Goal: Task Accomplishment & Management: Use online tool/utility

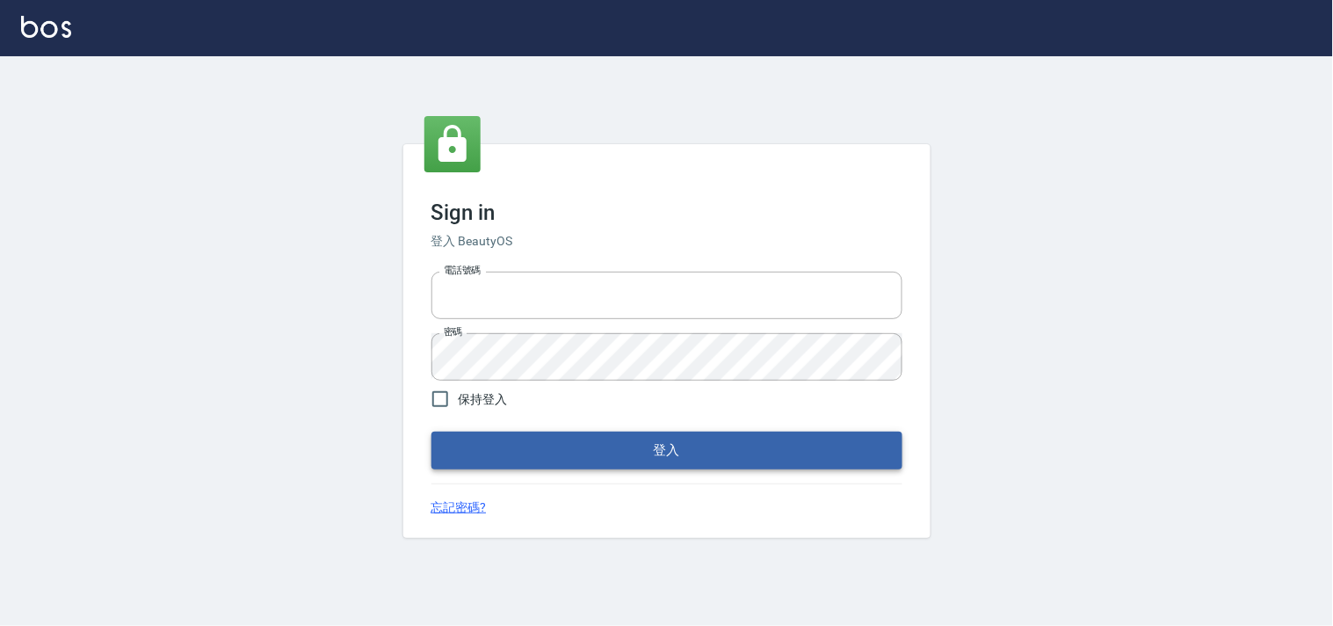
type input "28362778"
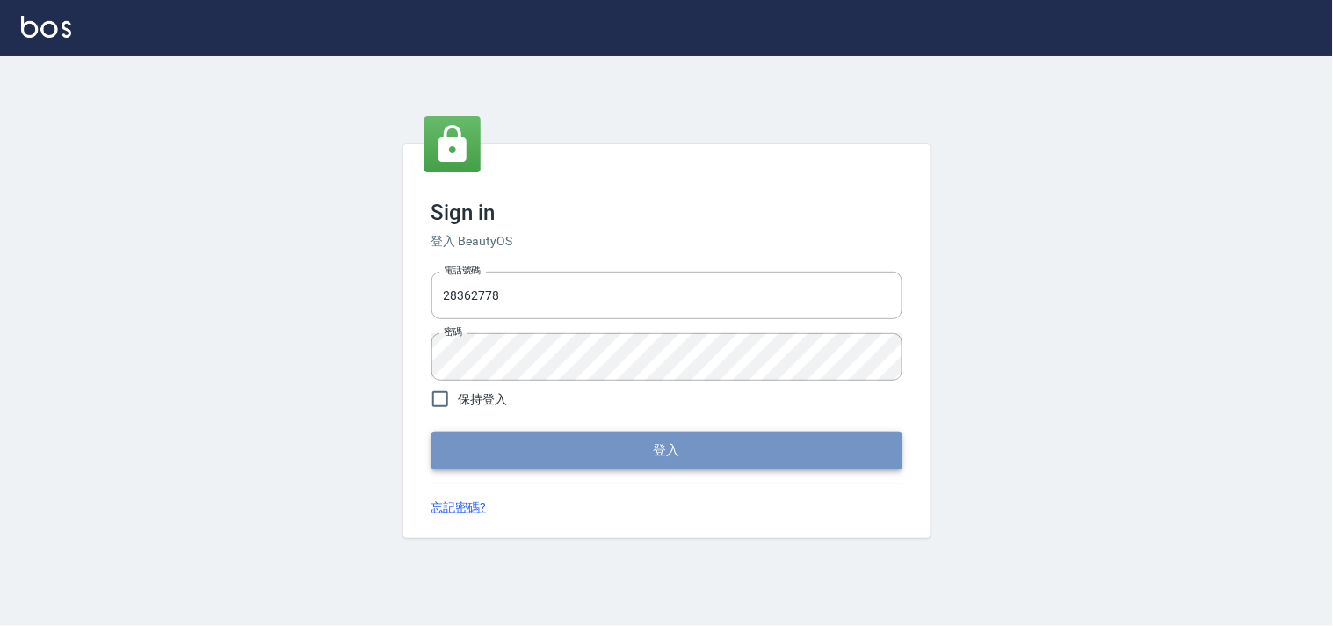
drag, startPoint x: 691, startPoint y: 455, endPoint x: 774, endPoint y: 443, distance: 84.4
click at [692, 457] on button "登入" at bounding box center [666, 449] width 471 height 37
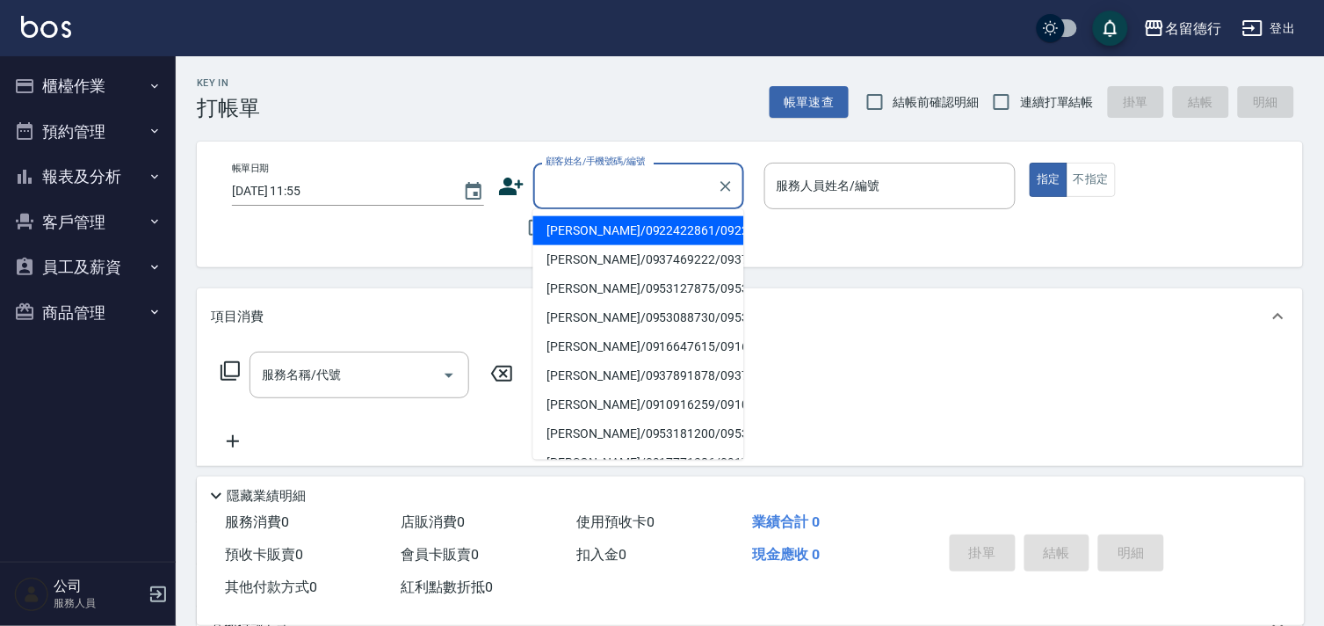
click at [562, 186] on input "顧客姓名/手機號碼/編號" at bounding box center [625, 185] width 169 height 31
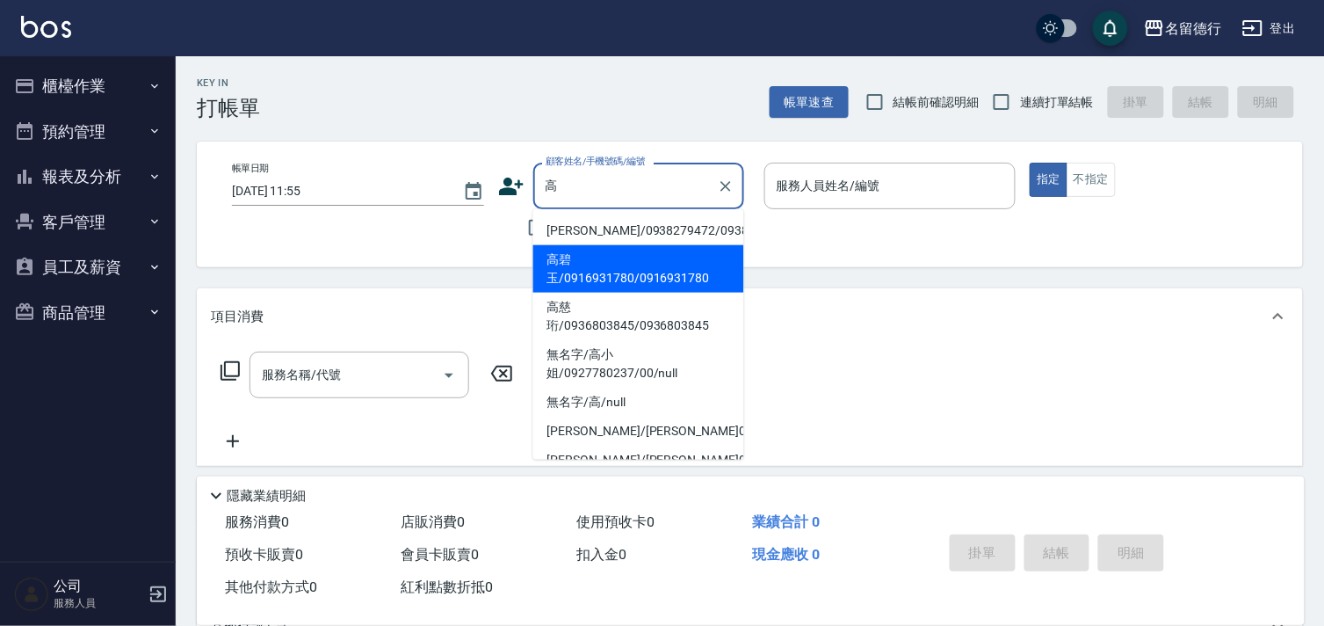
click at [609, 285] on li "高碧玉/0916931780/0916931780" at bounding box center [638, 268] width 211 height 47
type input "高碧玉/0916931780/0916931780"
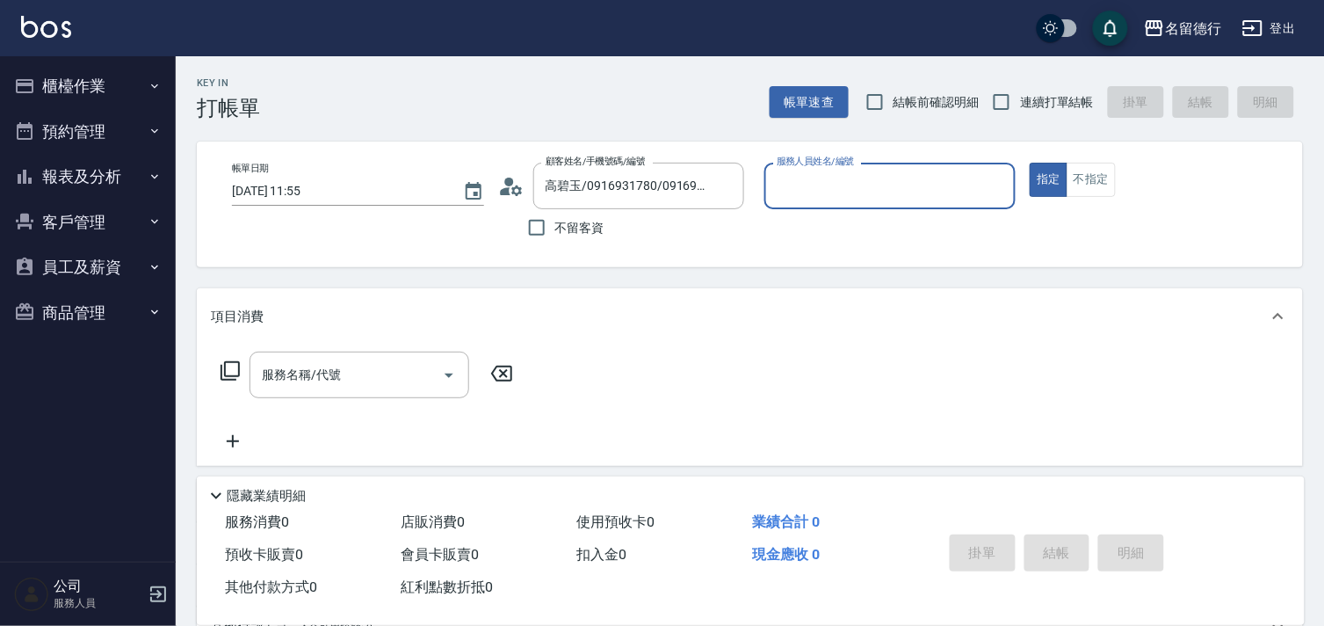
click at [791, 179] on input "服務人員姓名/編號" at bounding box center [890, 185] width 236 height 31
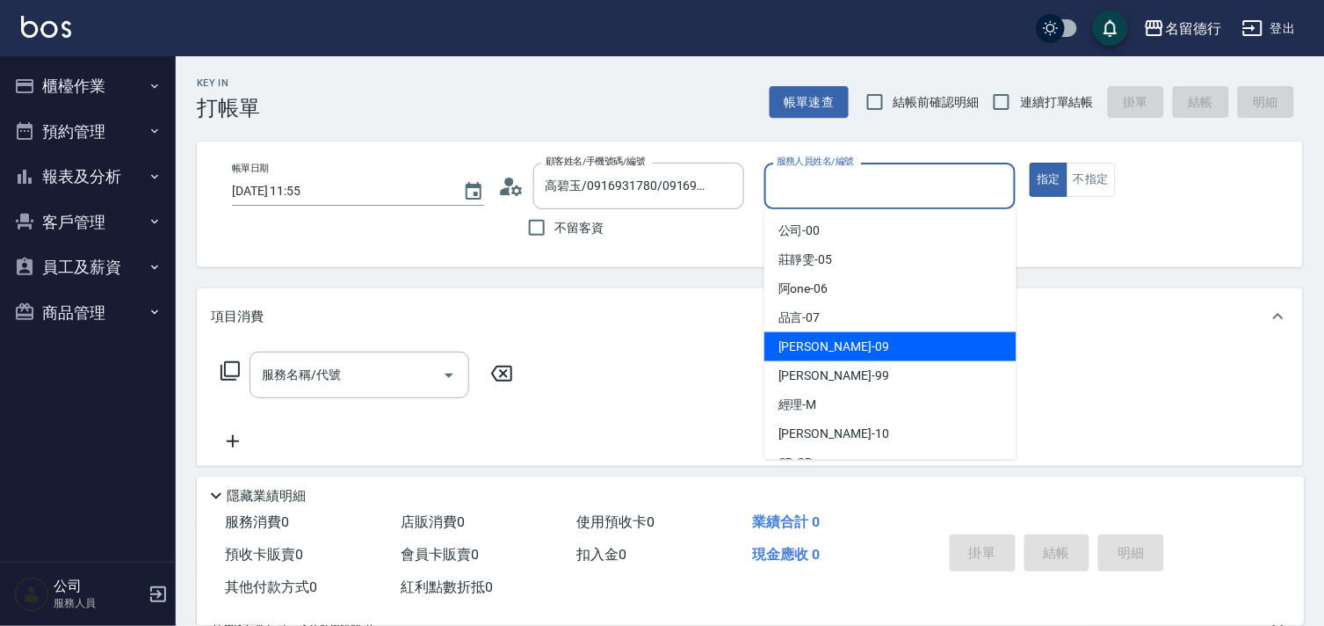
click at [801, 343] on span "[PERSON_NAME] -09" at bounding box center [833, 346] width 111 height 18
type input "[PERSON_NAME]-09"
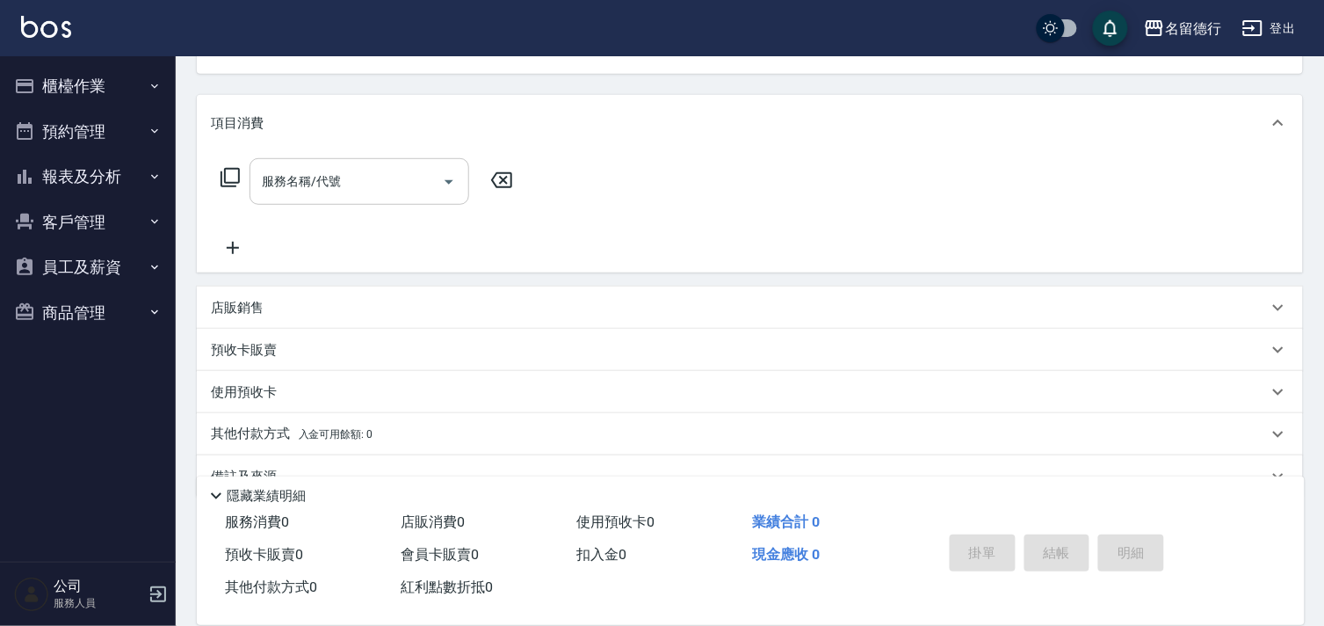
scroll to position [195, 0]
click at [314, 165] on input "服務名稱/代號" at bounding box center [345, 179] width 177 height 31
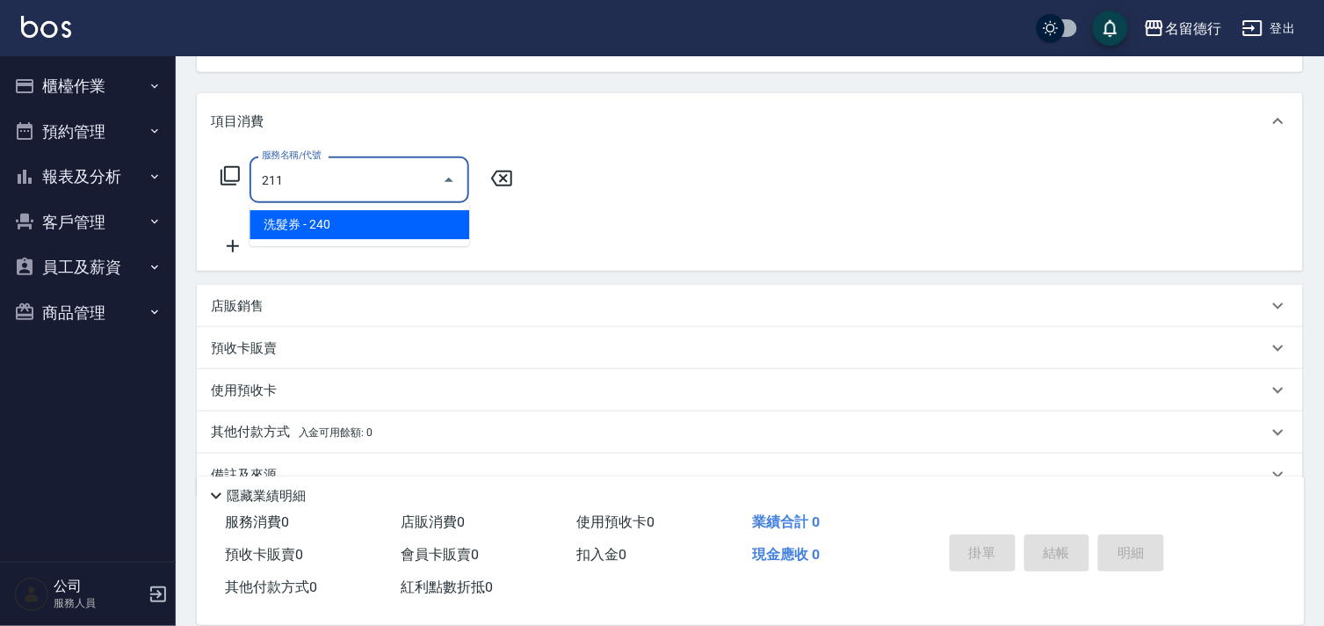
click at [331, 226] on span "洗髮券 - 240" at bounding box center [360, 224] width 220 height 29
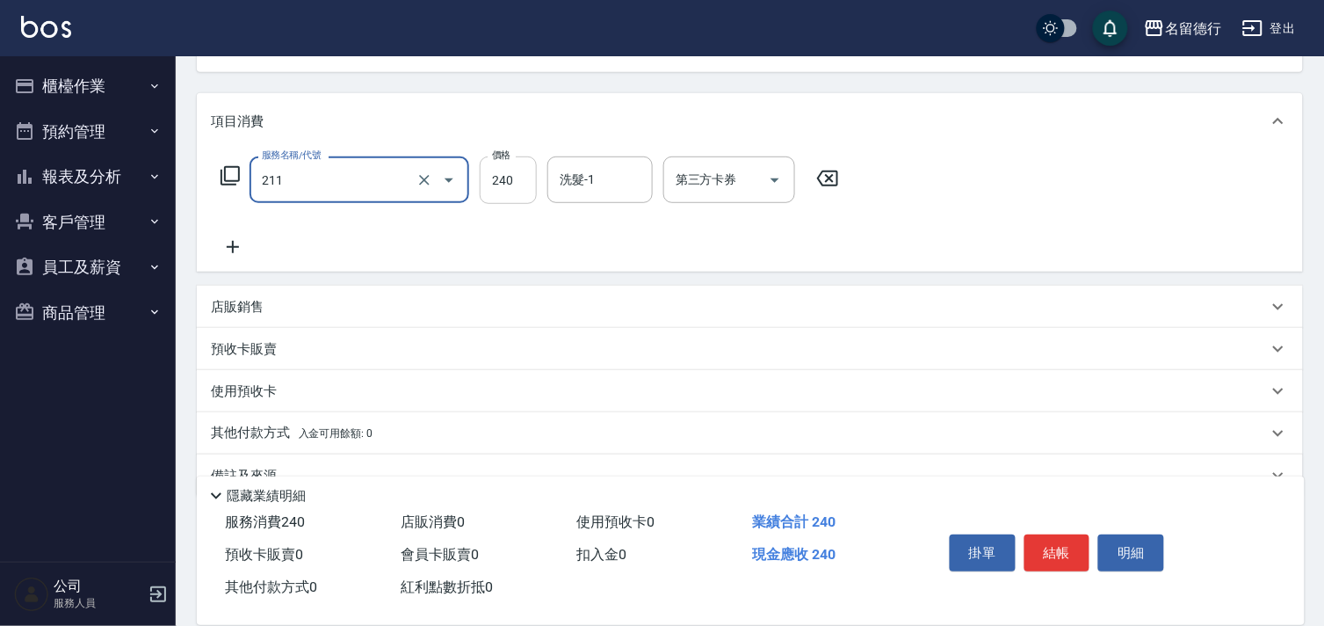
type input "洗髮券(211)"
click at [515, 185] on input "240" at bounding box center [508, 179] width 57 height 47
type input "300"
click at [575, 155] on div "服務名稱/代號 洗髮券(211) 服務名稱/代號 價格 300 價格 洗髮-1 洗髮-1 第三方卡券 第三方卡券" at bounding box center [750, 210] width 1106 height 122
click at [573, 170] on div "洗髮-1 洗髮-1" at bounding box center [599, 179] width 105 height 47
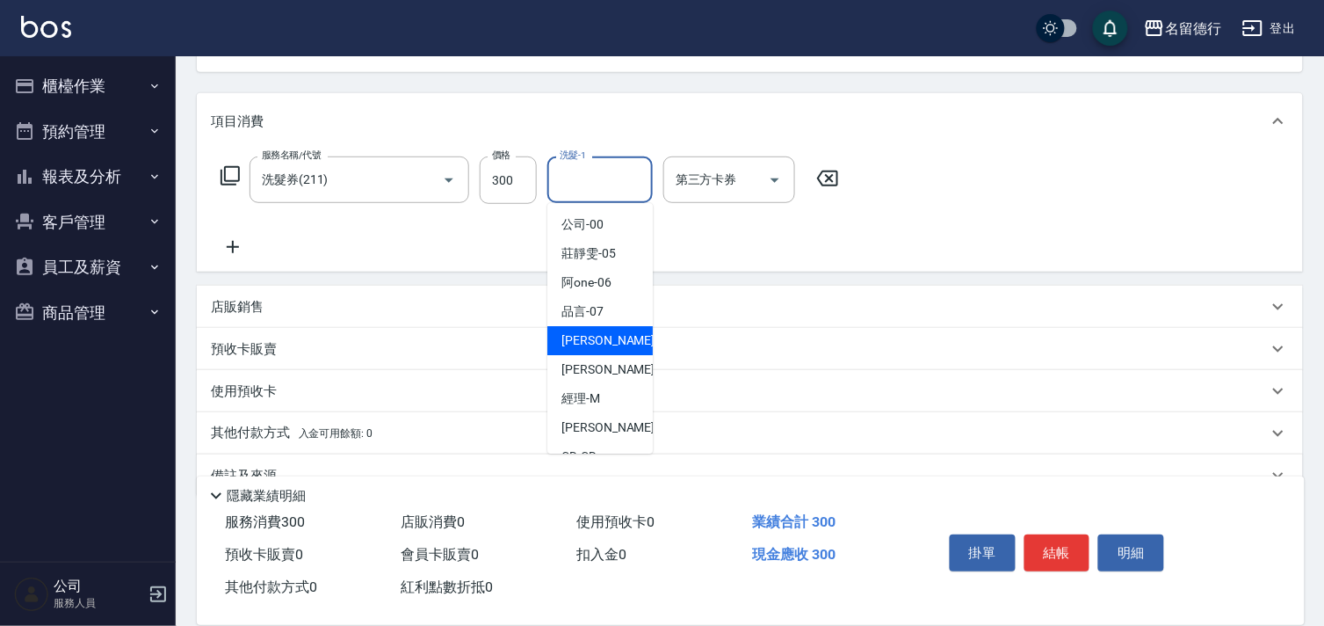
click at [583, 346] on span "[PERSON_NAME] -09" at bounding box center [616, 340] width 111 height 18
type input "[PERSON_NAME]-09"
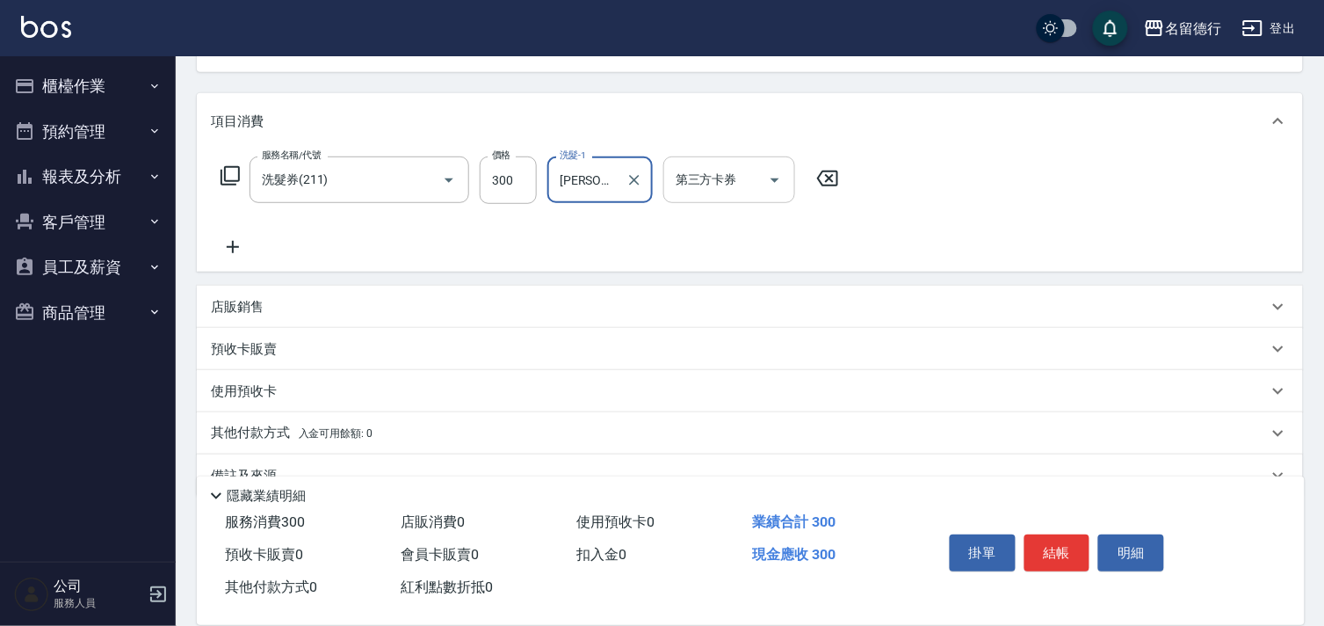
click at [685, 177] on div "第三方卡券 第三方卡券" at bounding box center [729, 179] width 132 height 47
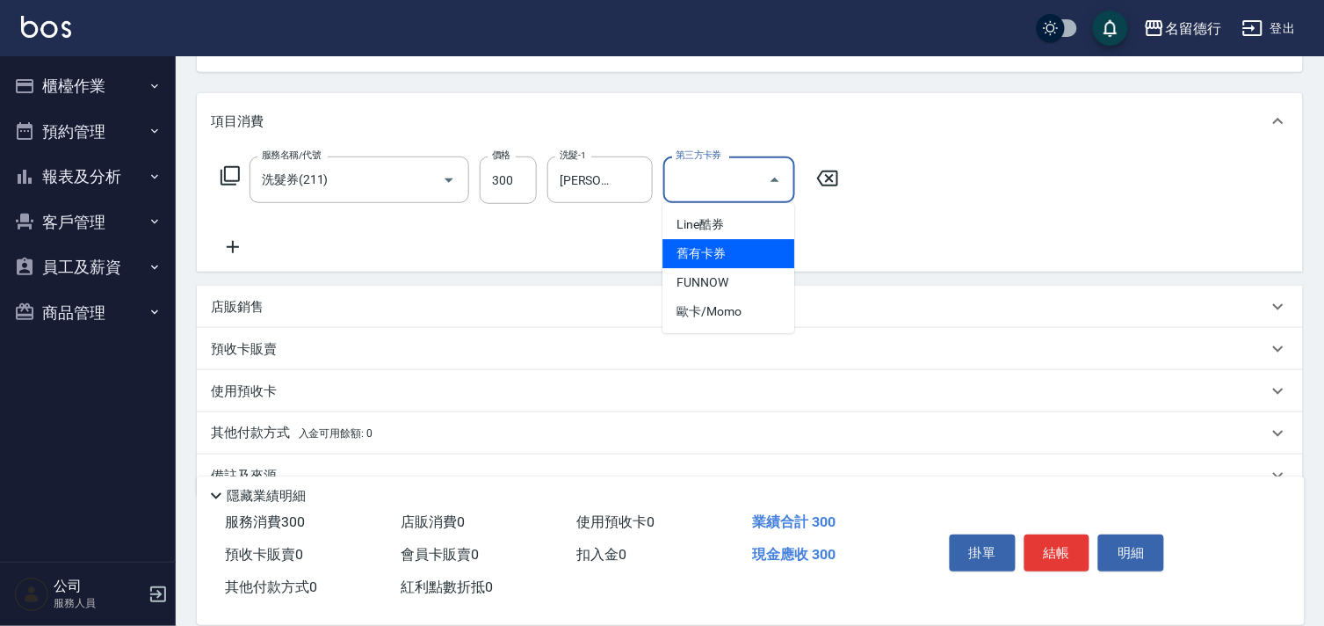
click at [712, 261] on span "舊有卡券" at bounding box center [728, 253] width 132 height 29
type input "舊有卡券"
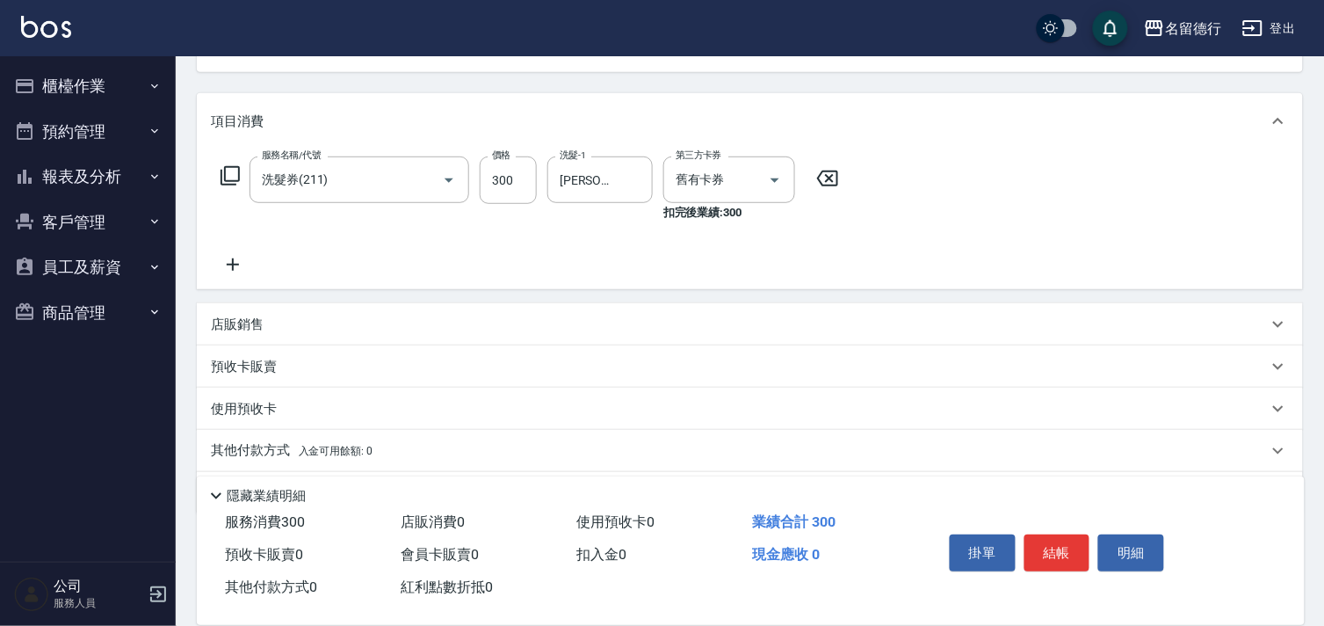
click at [243, 366] on p "預收卡販賣" at bounding box center [244, 367] width 66 height 18
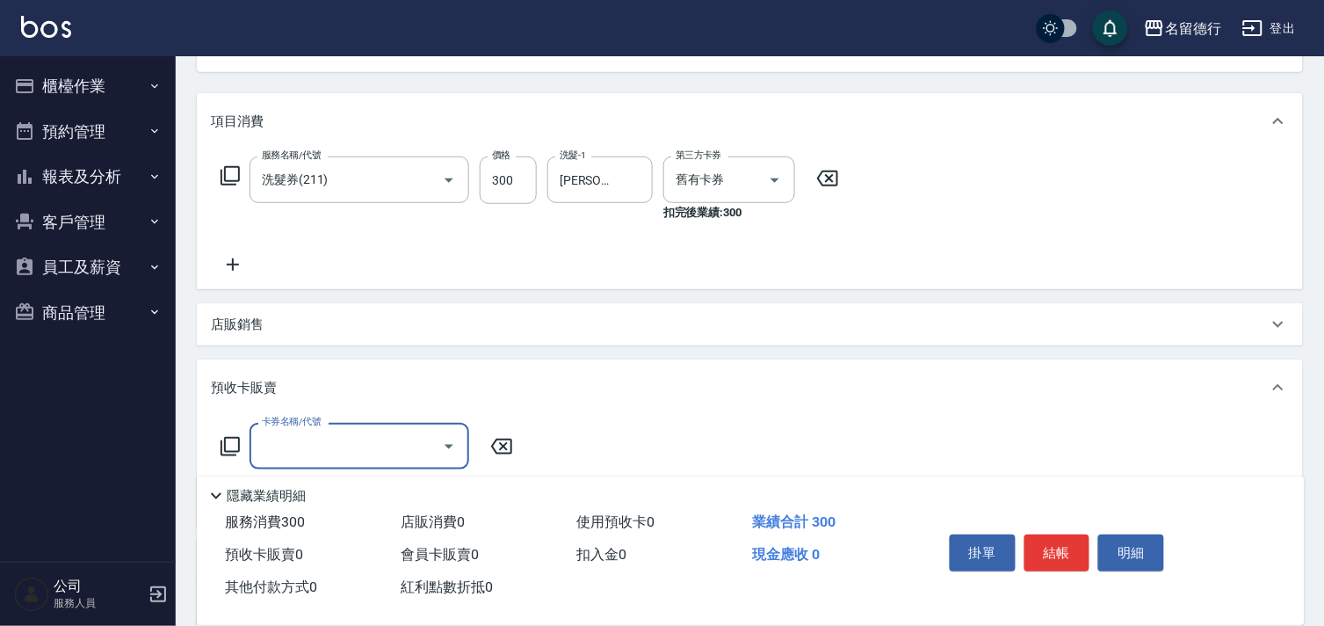
scroll to position [390, 0]
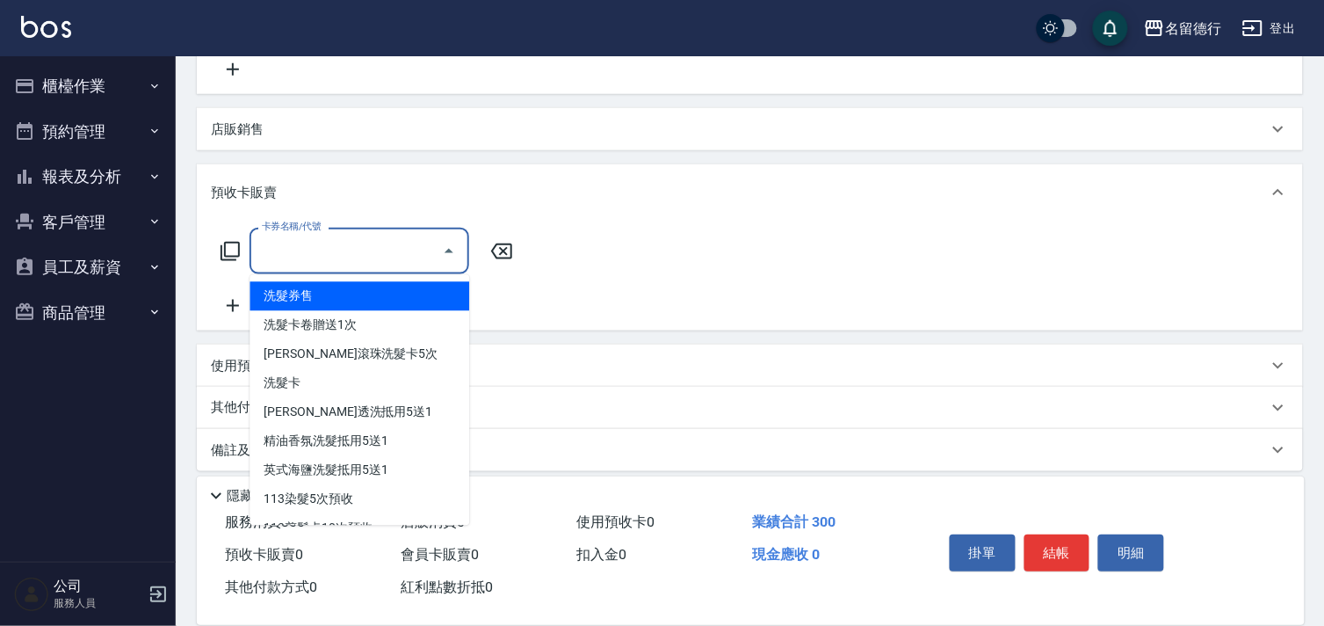
click at [293, 237] on input "卡券名稱/代號" at bounding box center [345, 250] width 177 height 31
click at [284, 300] on span "洗髮券售" at bounding box center [360, 296] width 220 height 29
type input "洗髮券售(991)"
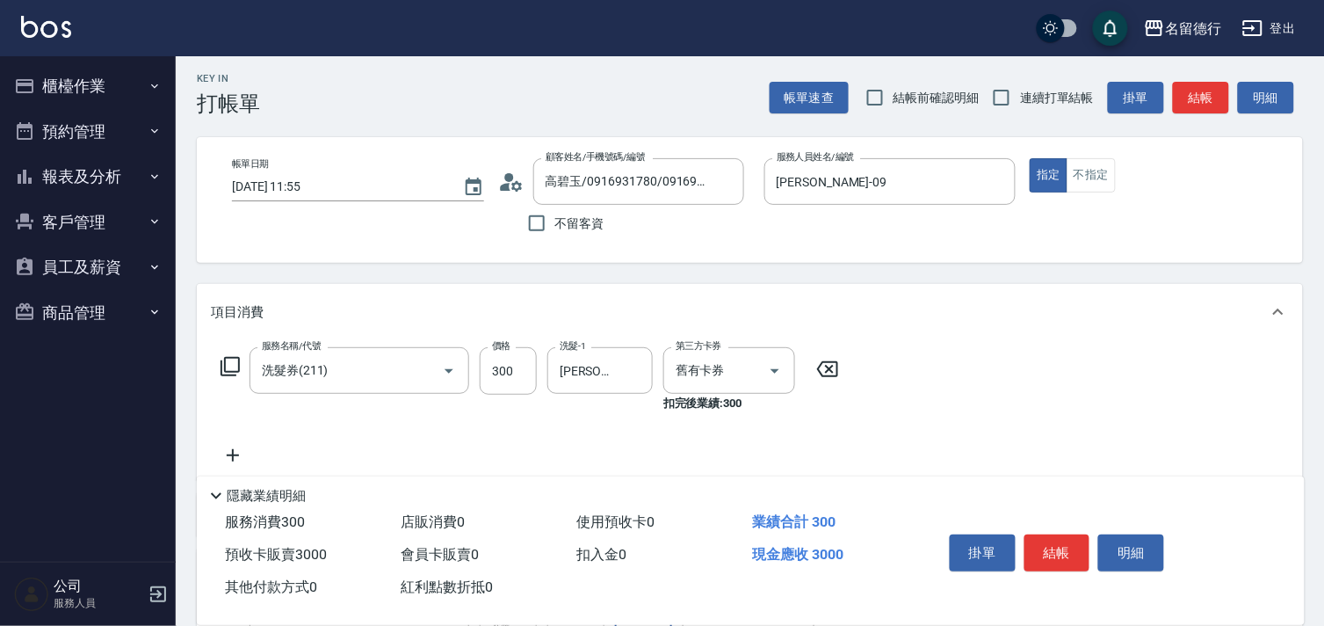
scroll to position [0, 0]
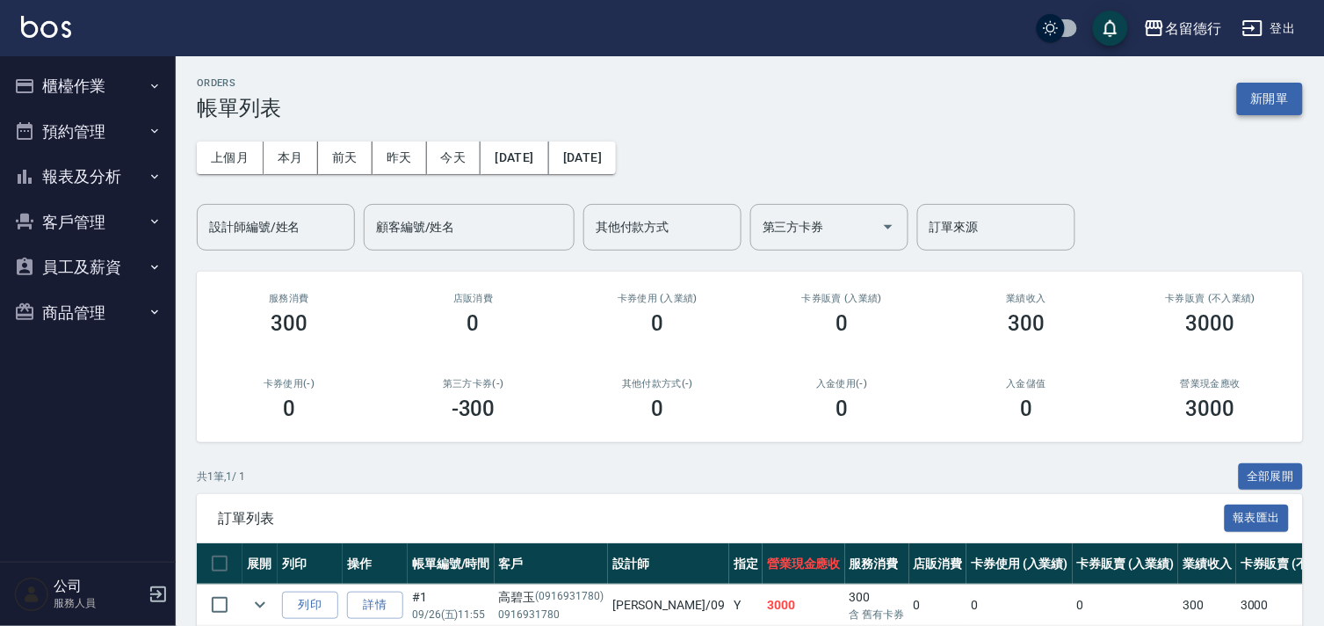
click at [1278, 100] on button "新開單" at bounding box center [1270, 99] width 66 height 33
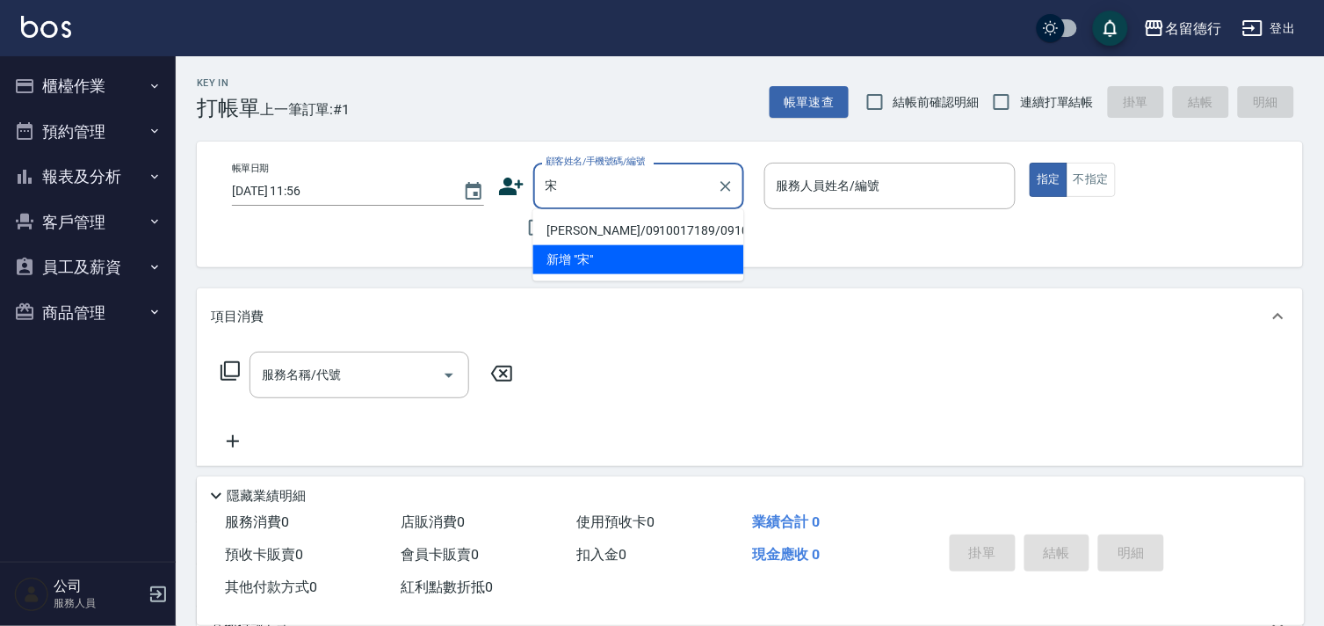
click at [599, 227] on li "[PERSON_NAME]/0910017189/0910017189" at bounding box center [638, 230] width 211 height 29
type input "[PERSON_NAME]/0910017189/0910017189"
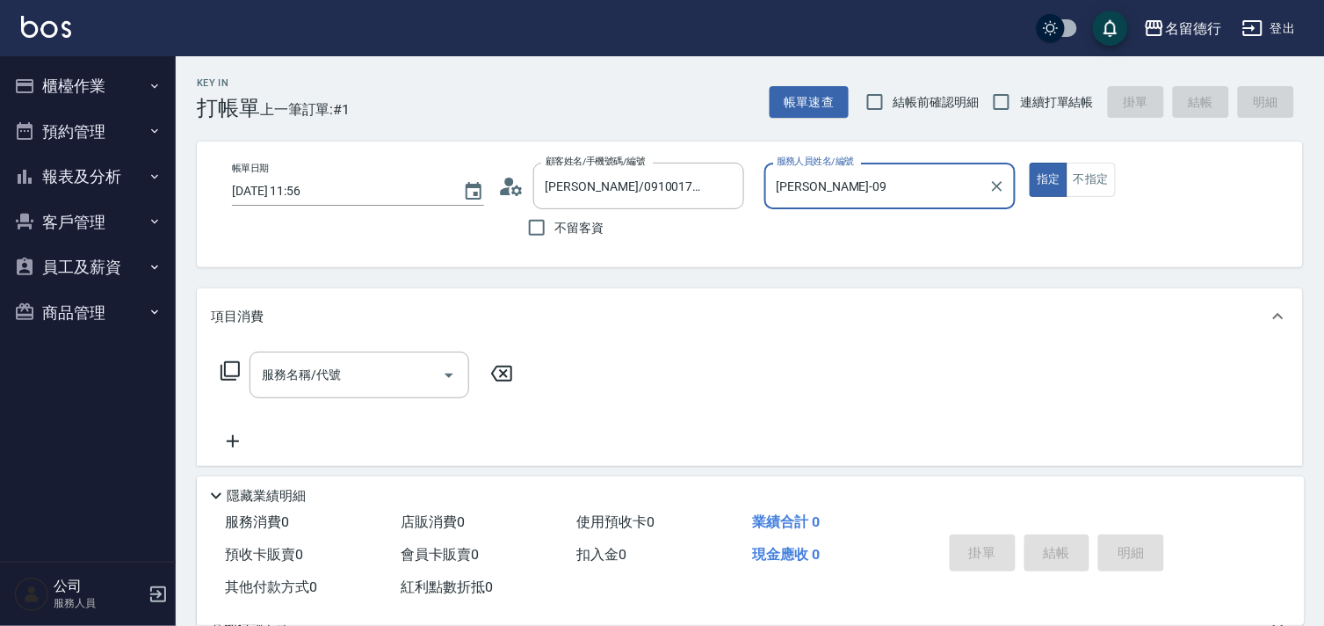
type input "[PERSON_NAME]-09"
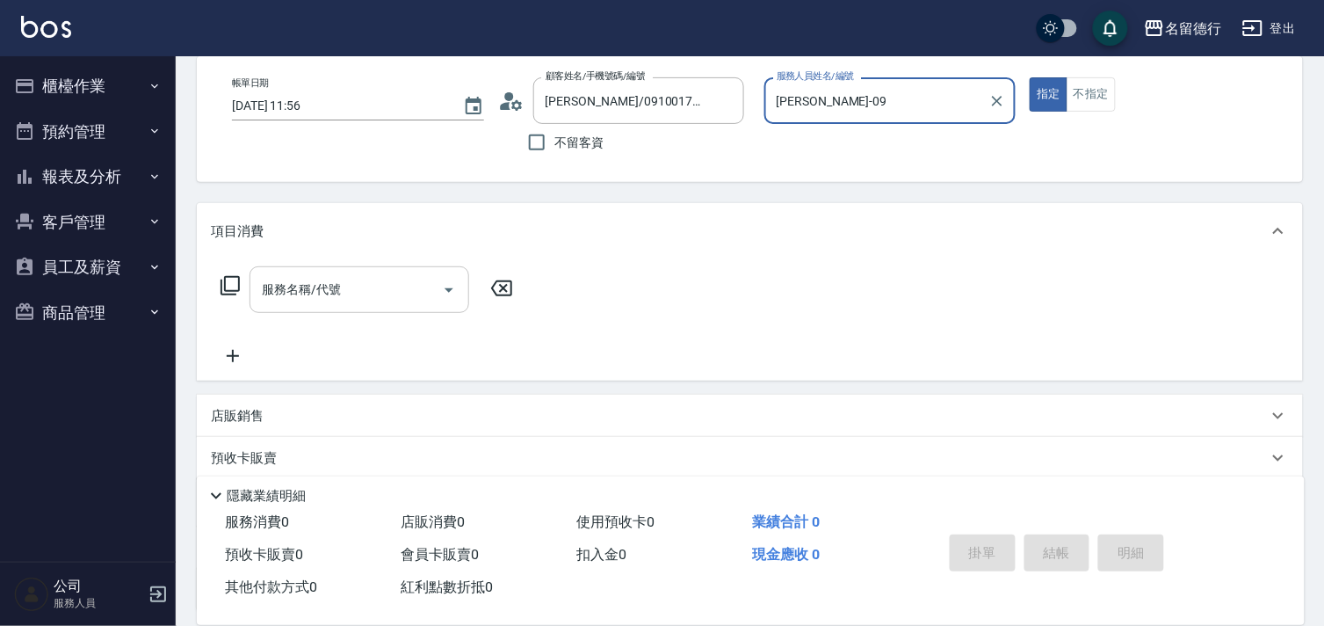
scroll to position [98, 0]
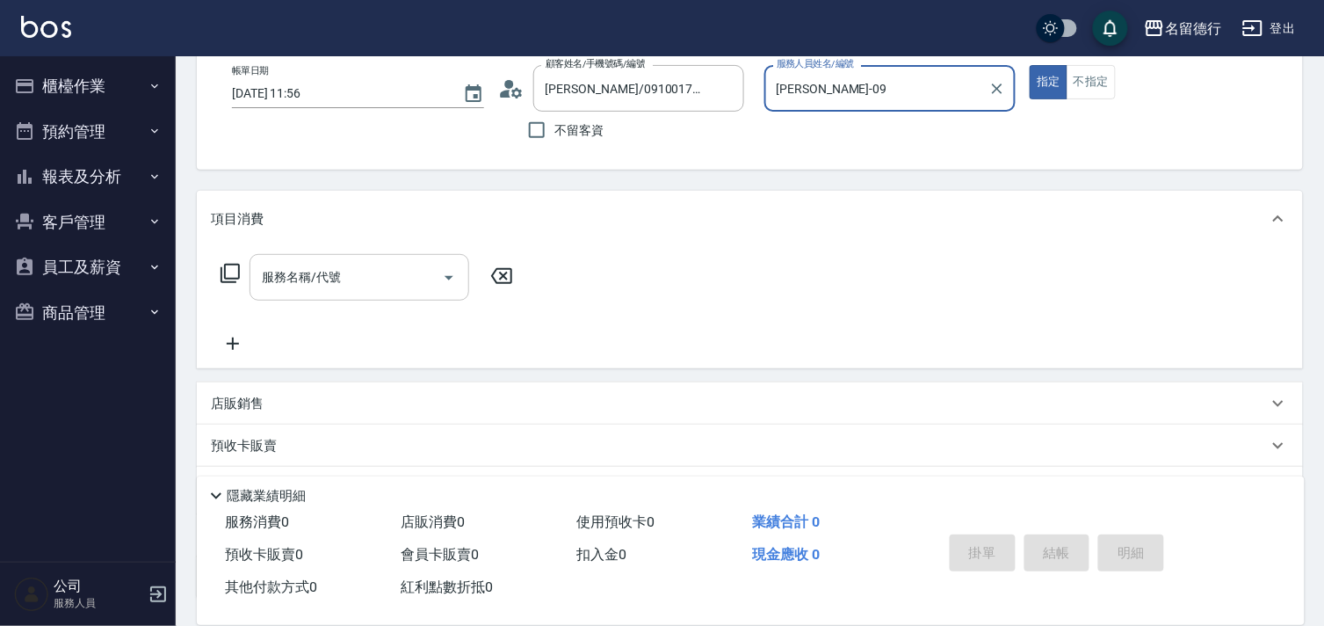
click at [306, 276] on div "服務名稱/代號 服務名稱/代號" at bounding box center [360, 277] width 220 height 47
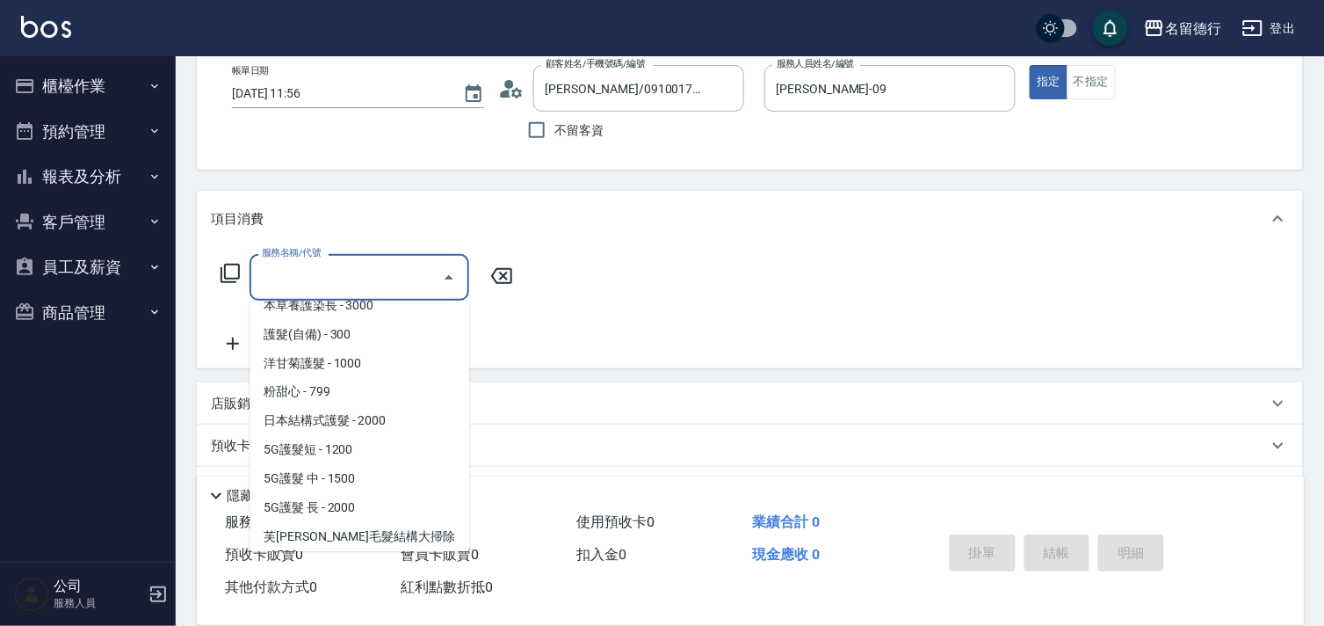
scroll to position [780, 0]
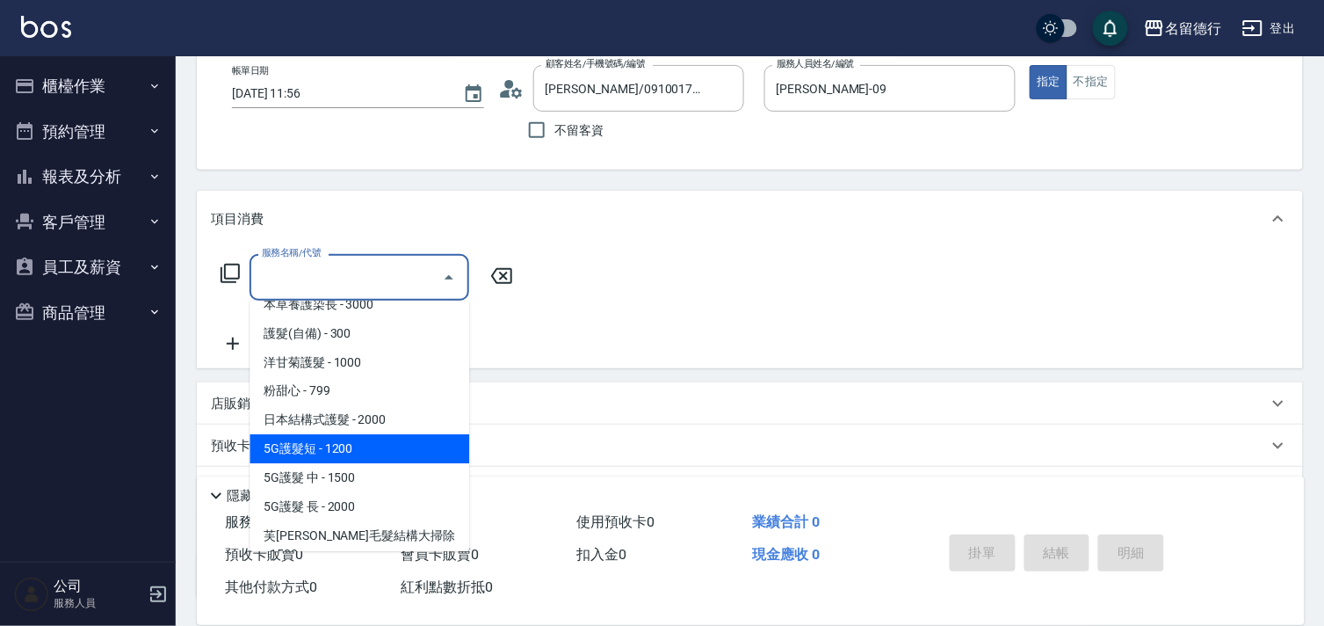
click at [316, 434] on span "5G護髮短 - 1200" at bounding box center [360, 448] width 220 height 29
type input "5G護髮短(650)"
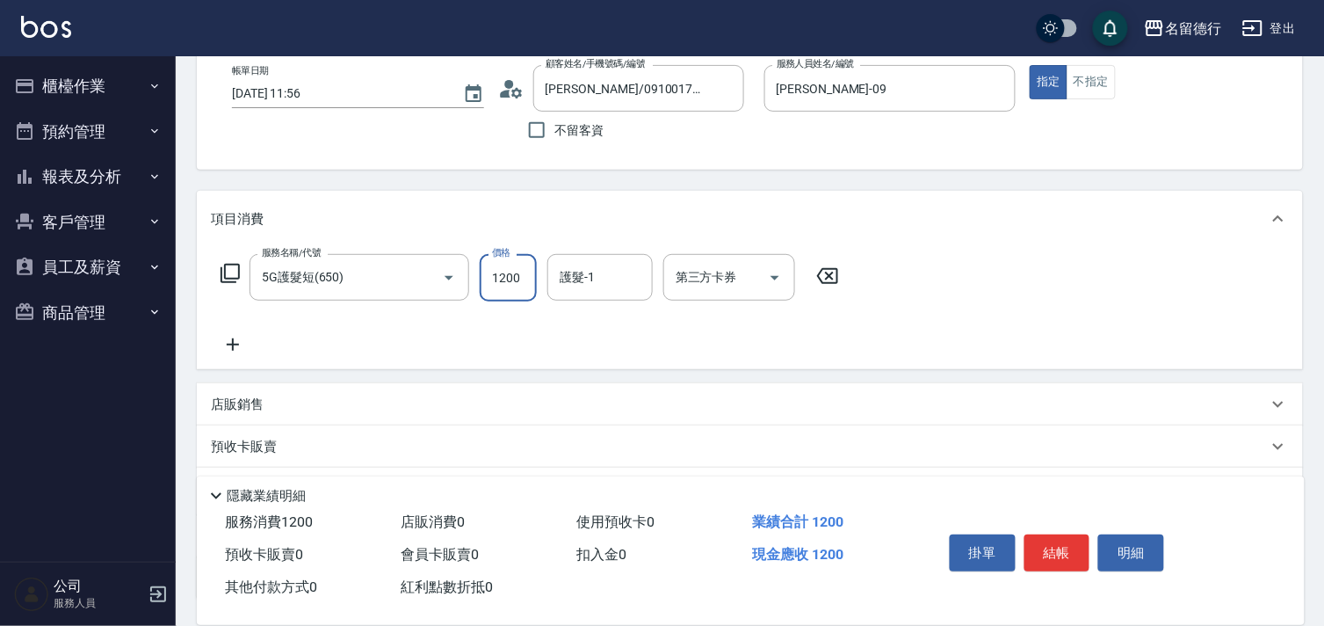
click at [504, 281] on input "1200" at bounding box center [508, 277] width 57 height 47
type input "1350"
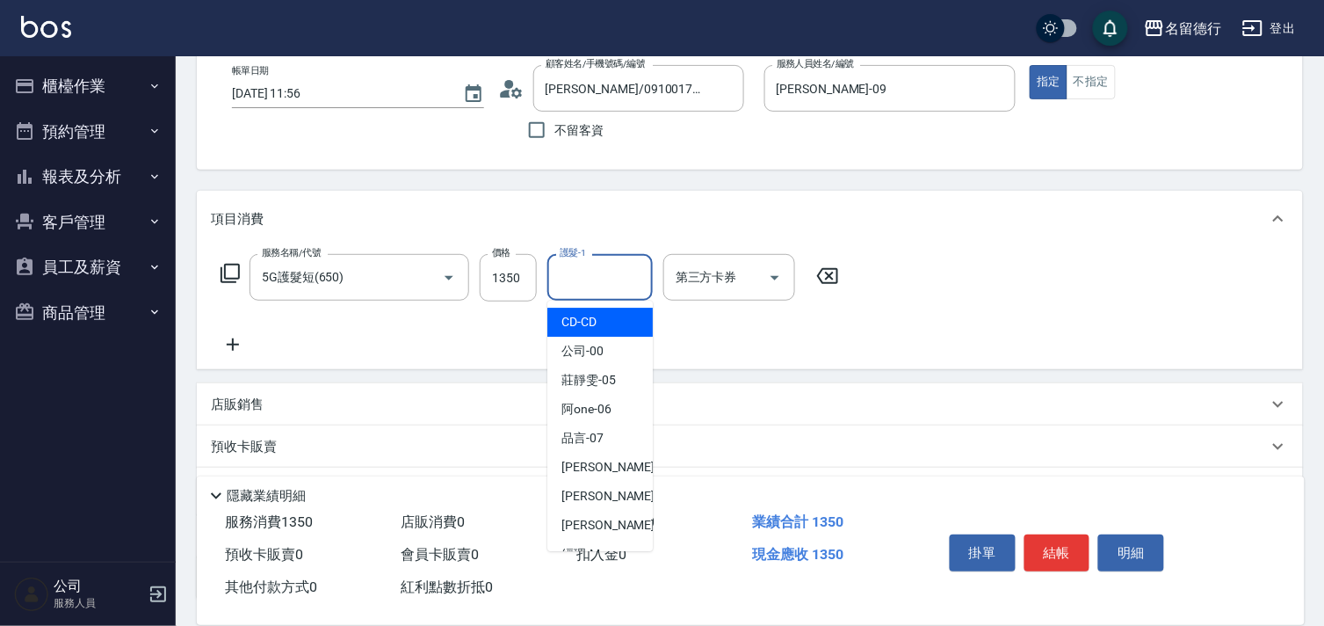
click at [578, 276] on input "護髮-1" at bounding box center [600, 277] width 90 height 31
click at [563, 460] on span "[PERSON_NAME] -09" at bounding box center [616, 467] width 111 height 18
type input "[PERSON_NAME]-09"
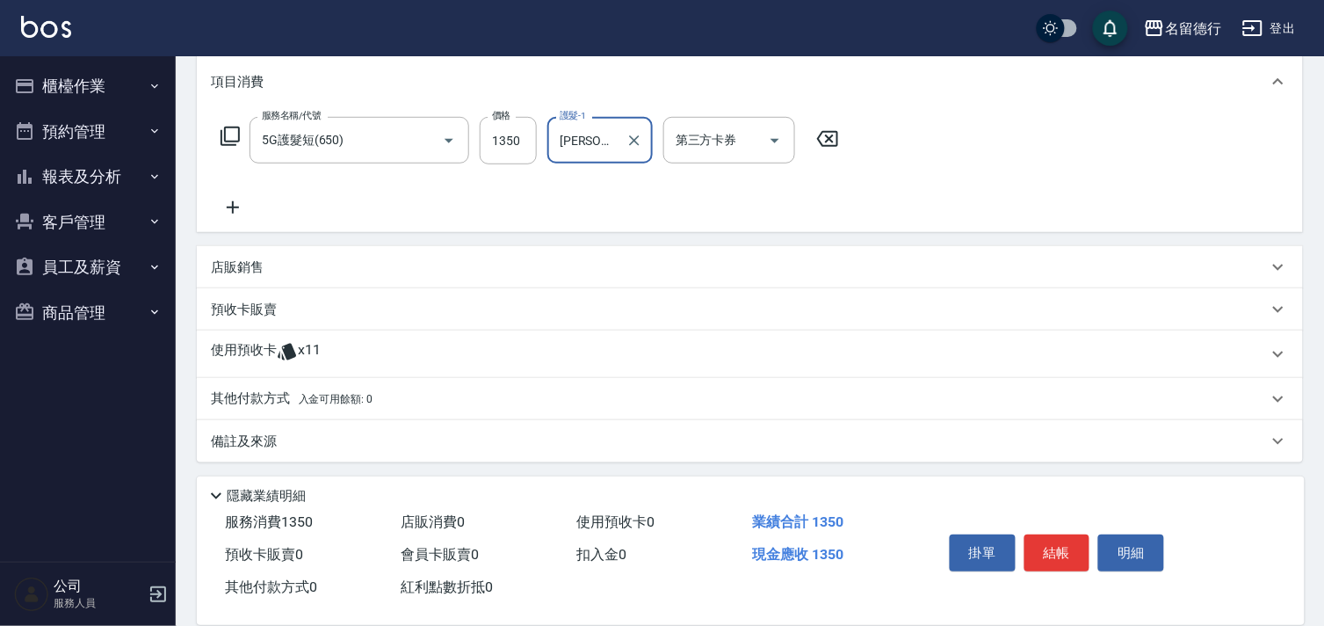
scroll to position [237, 0]
click at [235, 339] on p "使用預收卡" at bounding box center [244, 351] width 66 height 26
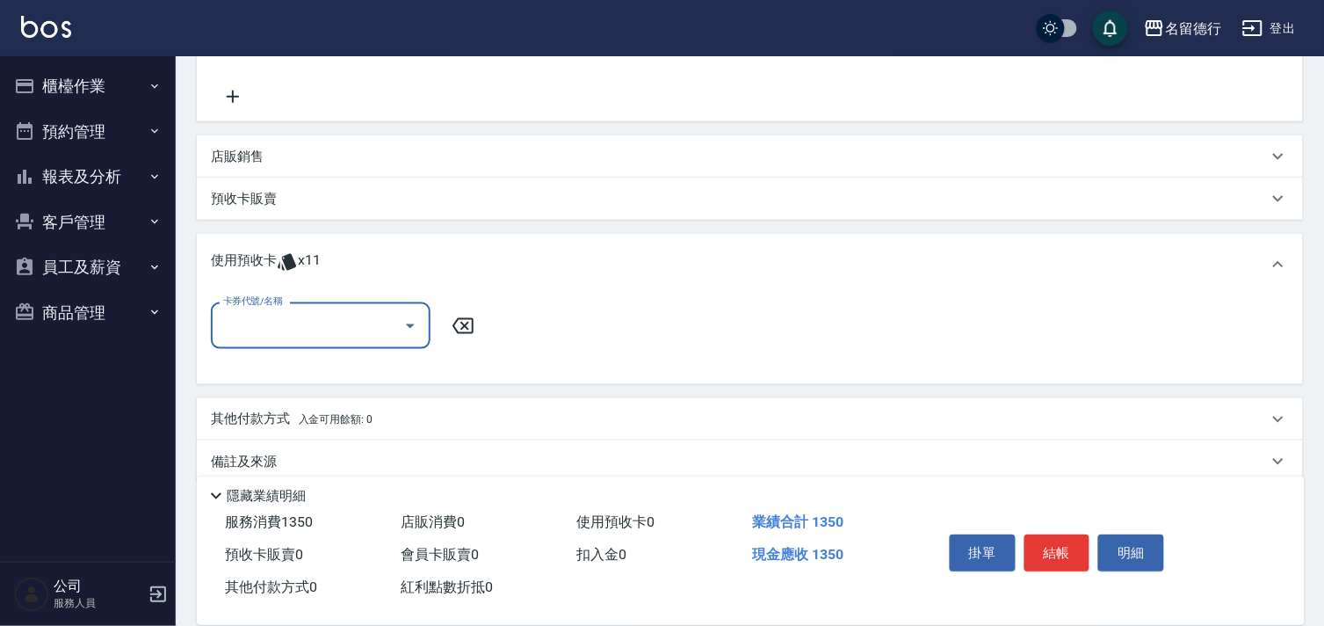
scroll to position [353, 0]
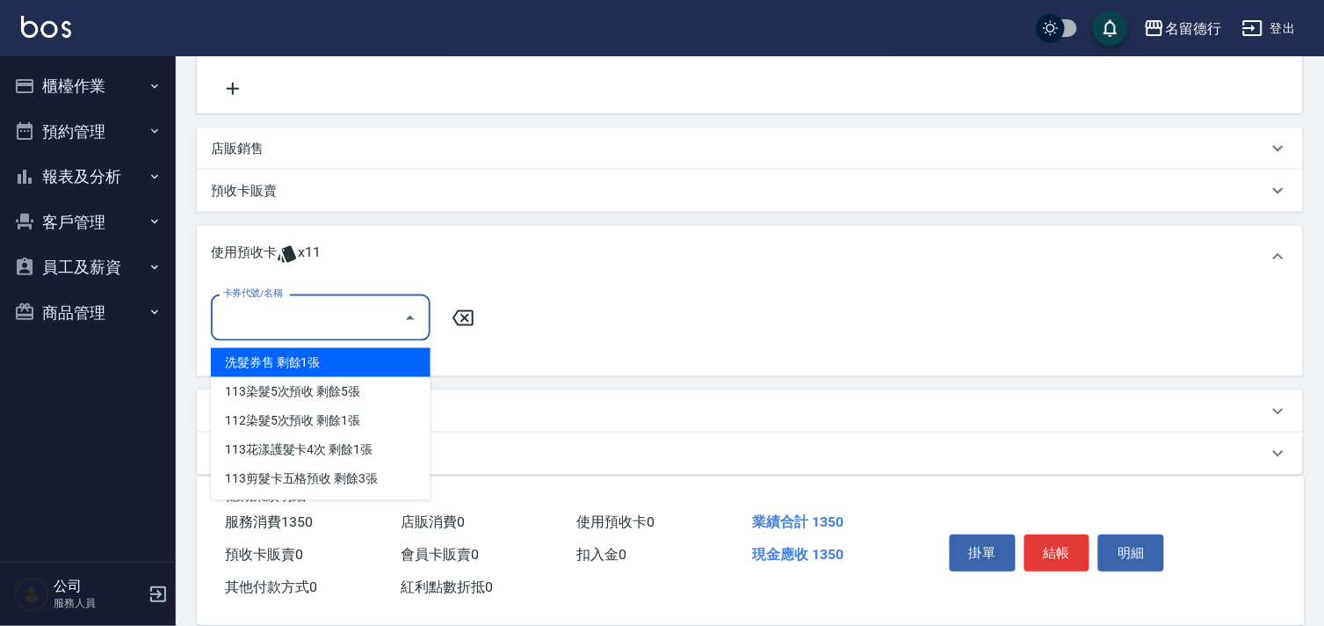
click at [241, 317] on input "卡券代號/名稱" at bounding box center [307, 317] width 177 height 31
click at [259, 354] on div "洗髮券售 剩餘1張" at bounding box center [321, 362] width 220 height 29
type input "洗髮券售"
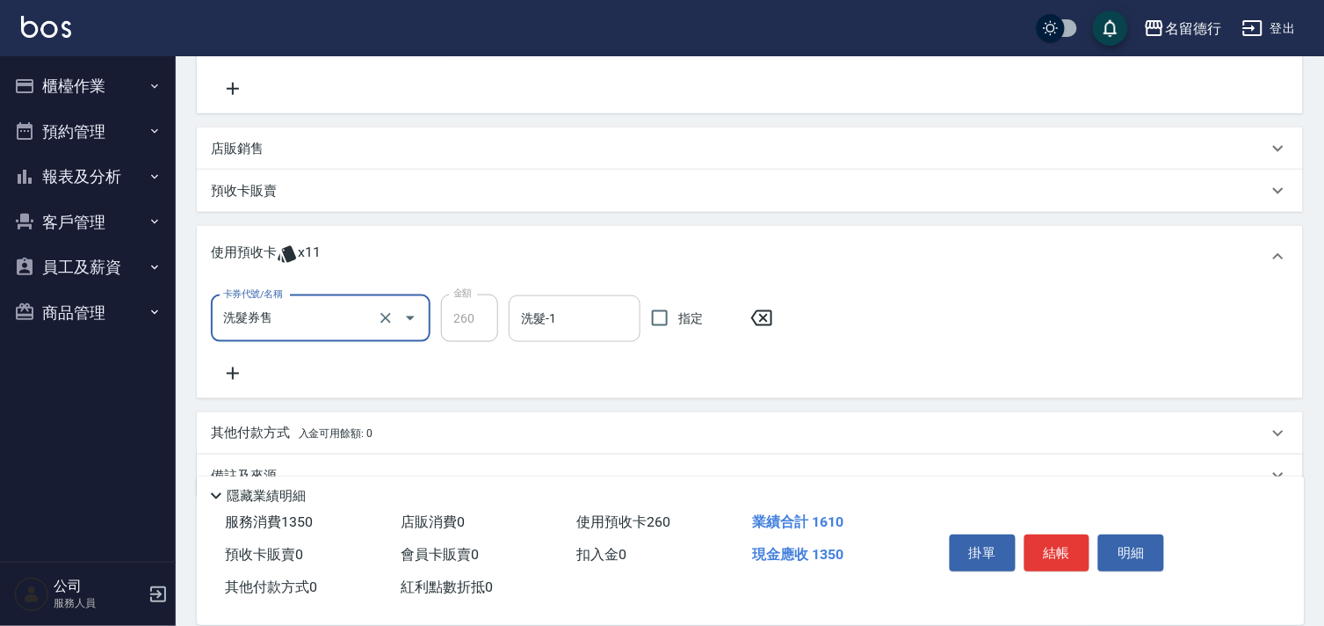
click at [554, 319] on input "洗髮-1" at bounding box center [575, 318] width 116 height 31
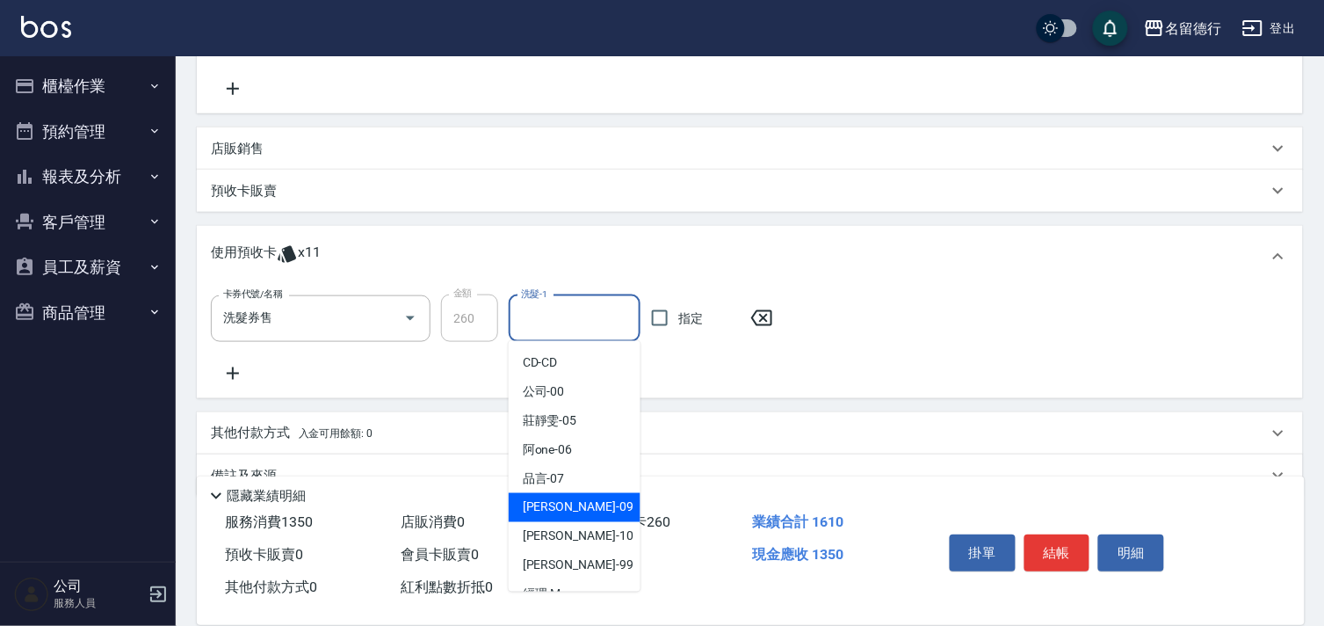
click at [549, 499] on span "[PERSON_NAME] -09" at bounding box center [578, 507] width 111 height 18
type input "[PERSON_NAME]-09"
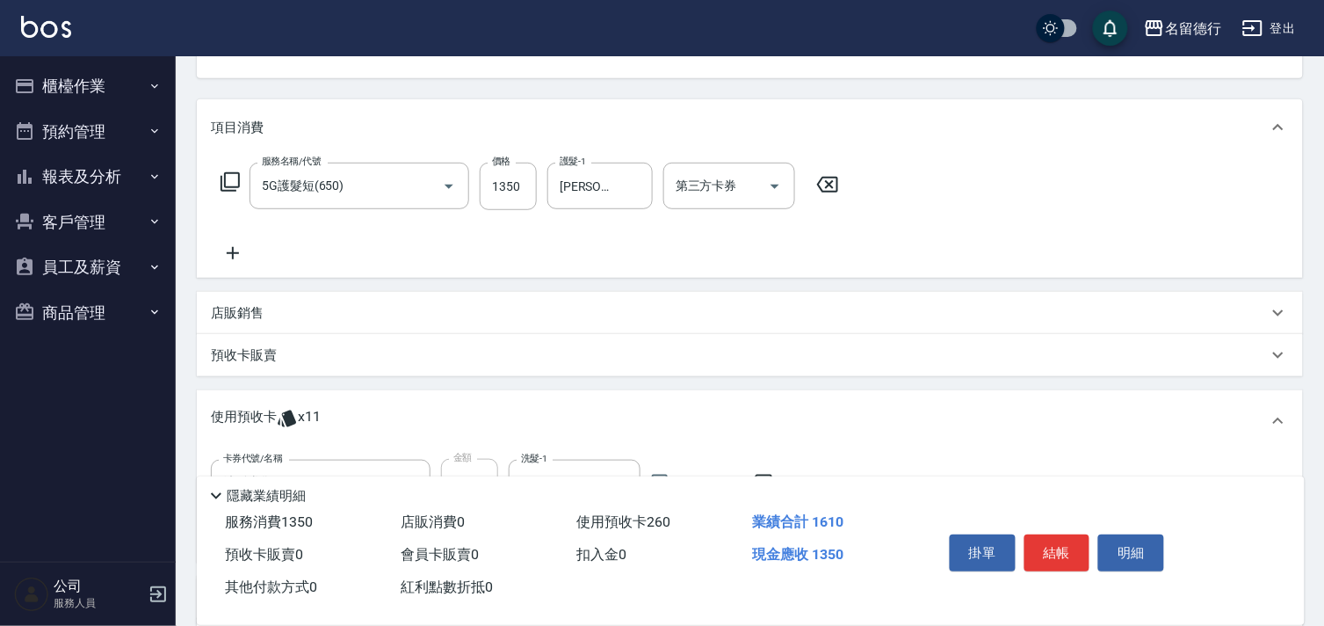
scroll to position [0, 0]
